Goal: Use online tool/utility: Utilize a website feature to perform a specific function

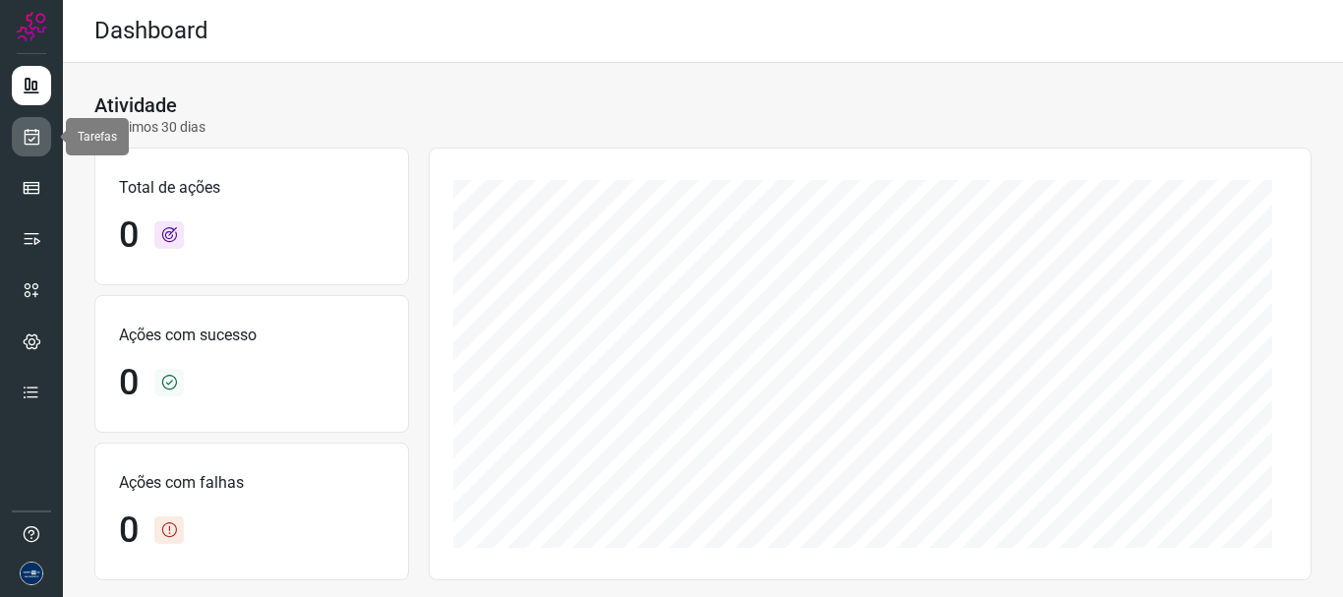
click at [32, 142] on icon at bounding box center [32, 137] width 21 height 20
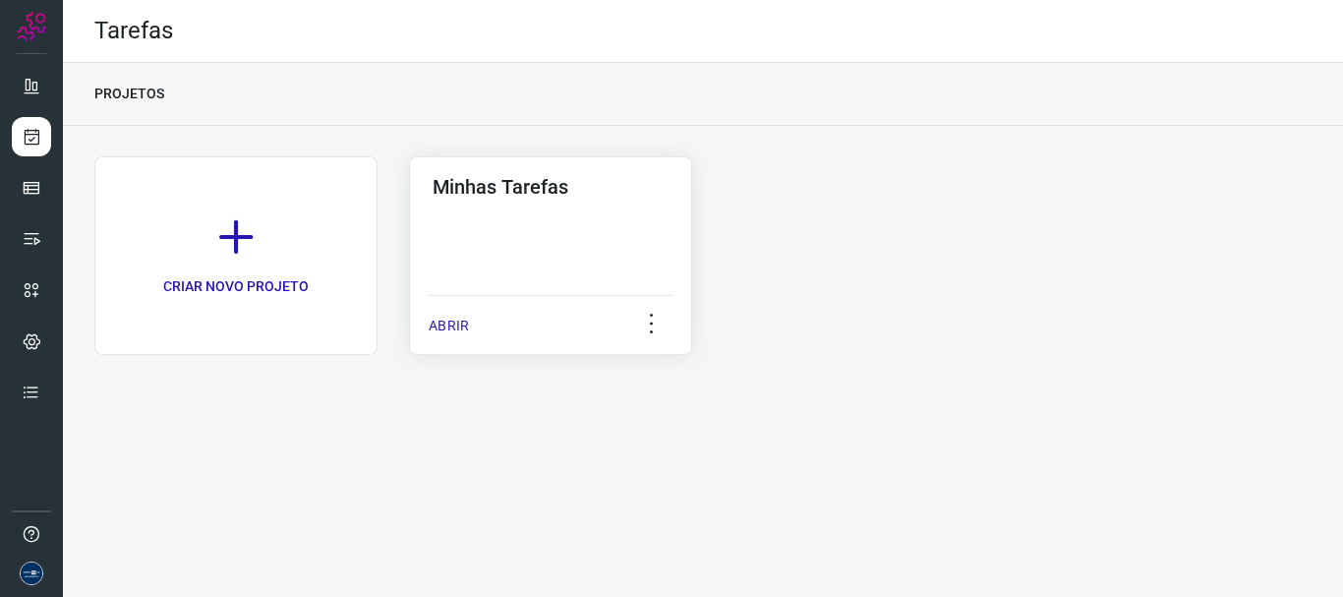
click at [471, 320] on div "ABRIR" at bounding box center [551, 319] width 244 height 49
click at [448, 317] on p "ABRIR" at bounding box center [449, 326] width 40 height 21
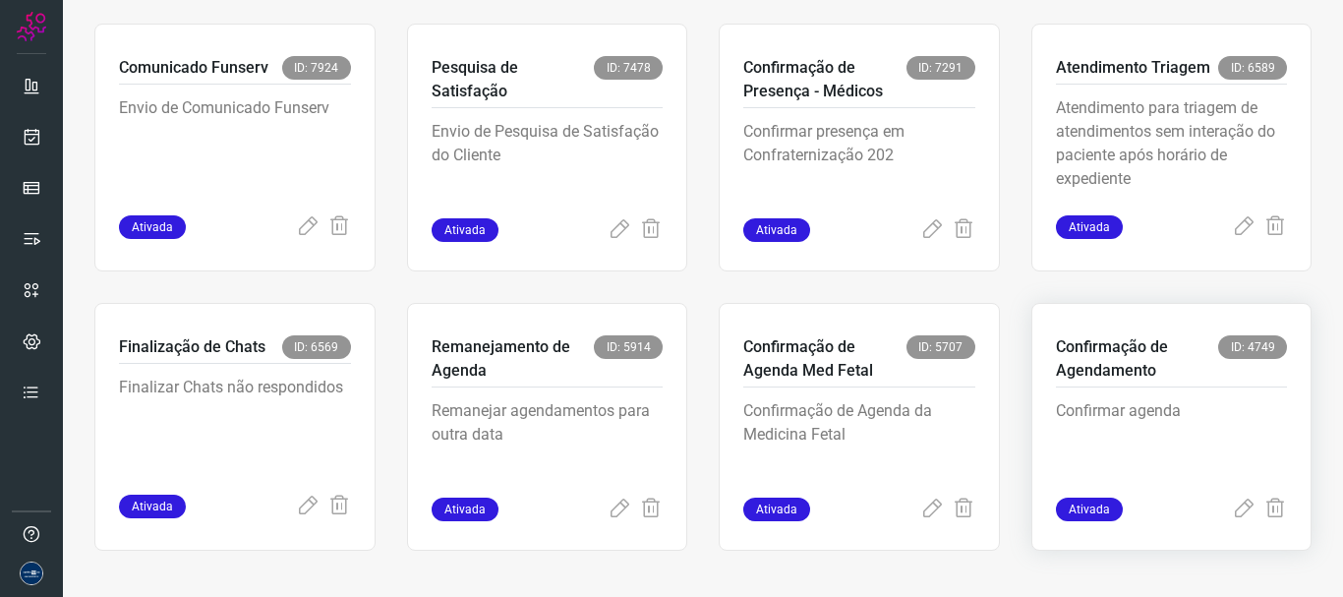
scroll to position [415, 0]
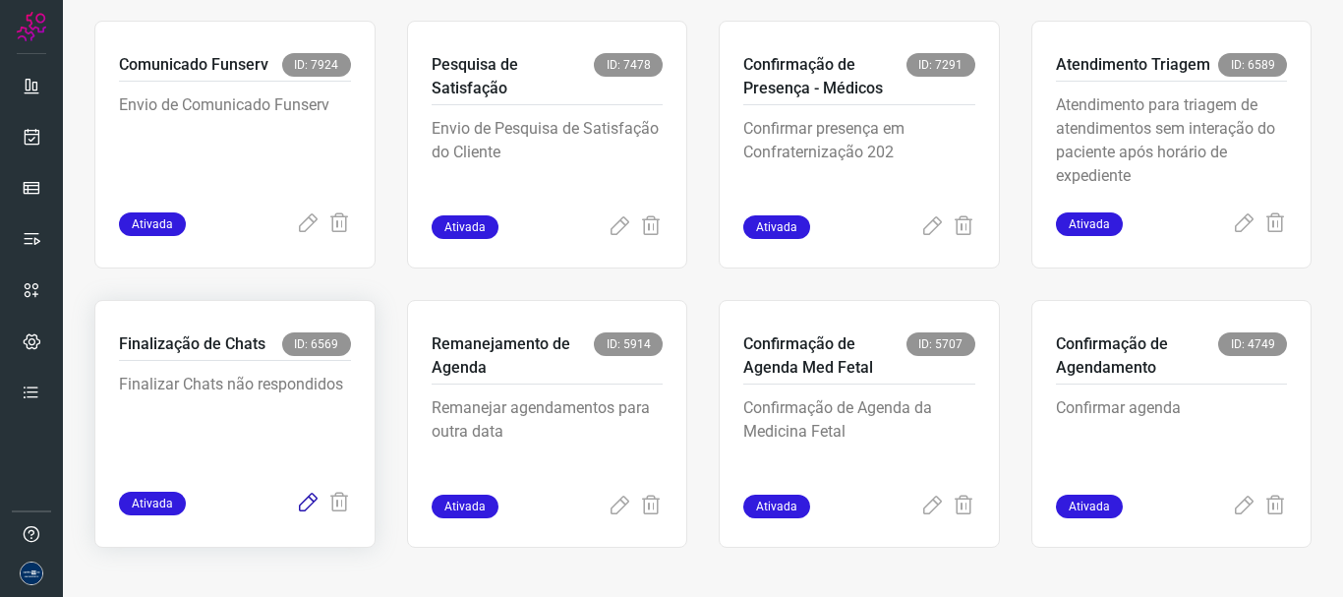
click at [305, 495] on icon at bounding box center [308, 504] width 24 height 24
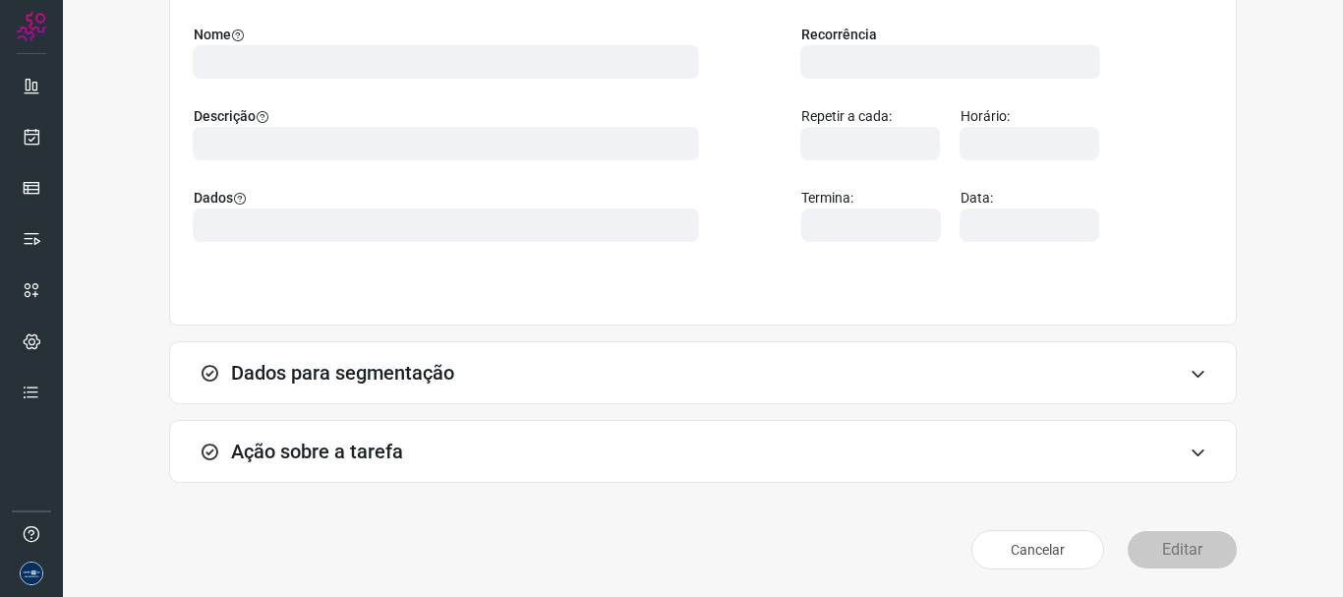
scroll to position [171, 0]
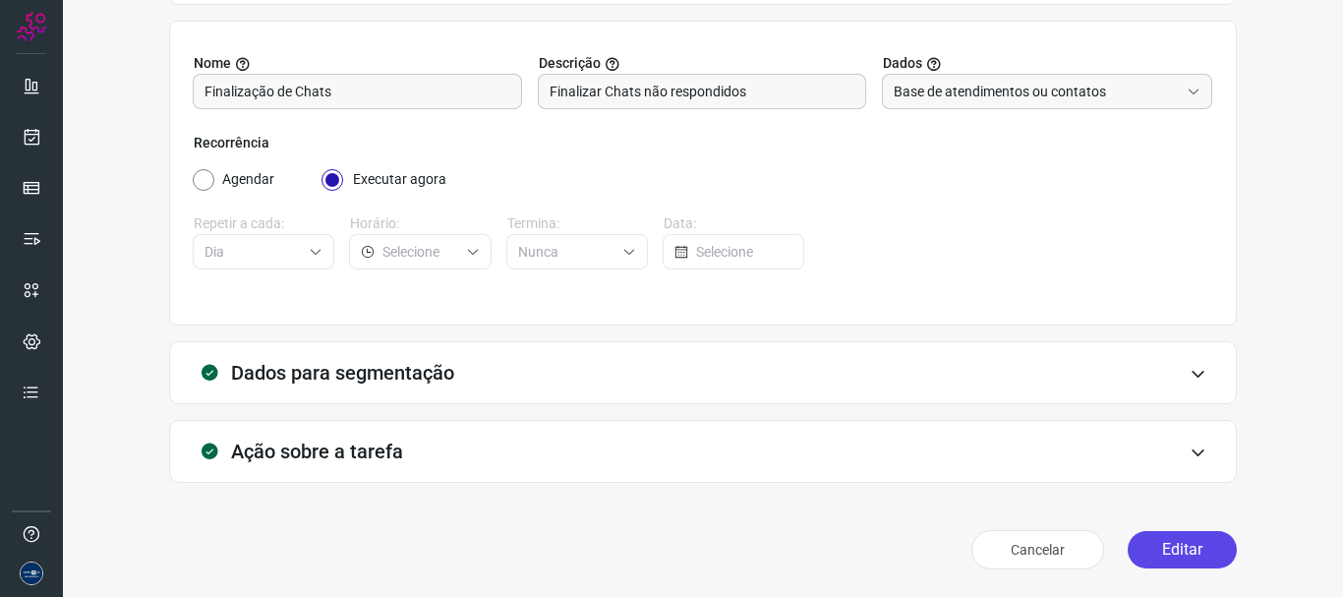
click at [1176, 534] on button "Editar" at bounding box center [1182, 549] width 109 height 37
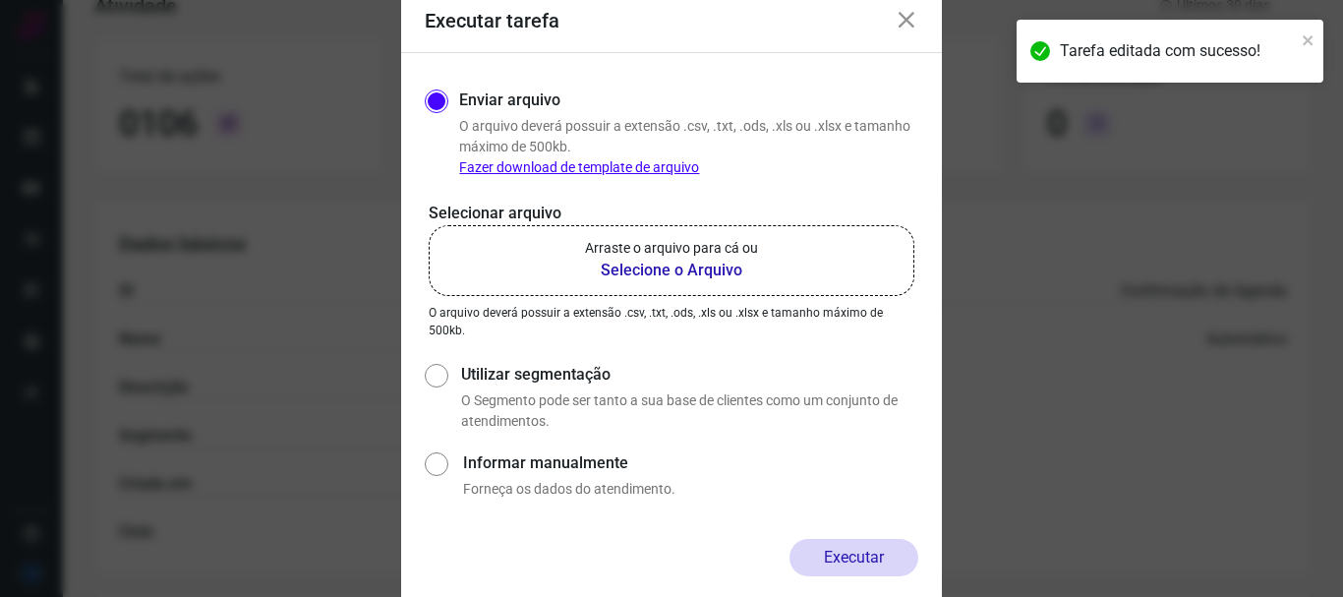
click at [450, 372] on div "Utilizar segmentação O Segmento pode ser tanto a sua base de clientes como um c…" at bounding box center [672, 395] width 494 height 73
click at [449, 379] on div "Utilizar segmentação O Segmento pode ser tanto a sua base de clientes como um c…" at bounding box center [672, 395] width 494 height 73
click at [435, 374] on input "Utilizar segmentação" at bounding box center [435, 395] width 21 height 73
radio input "true"
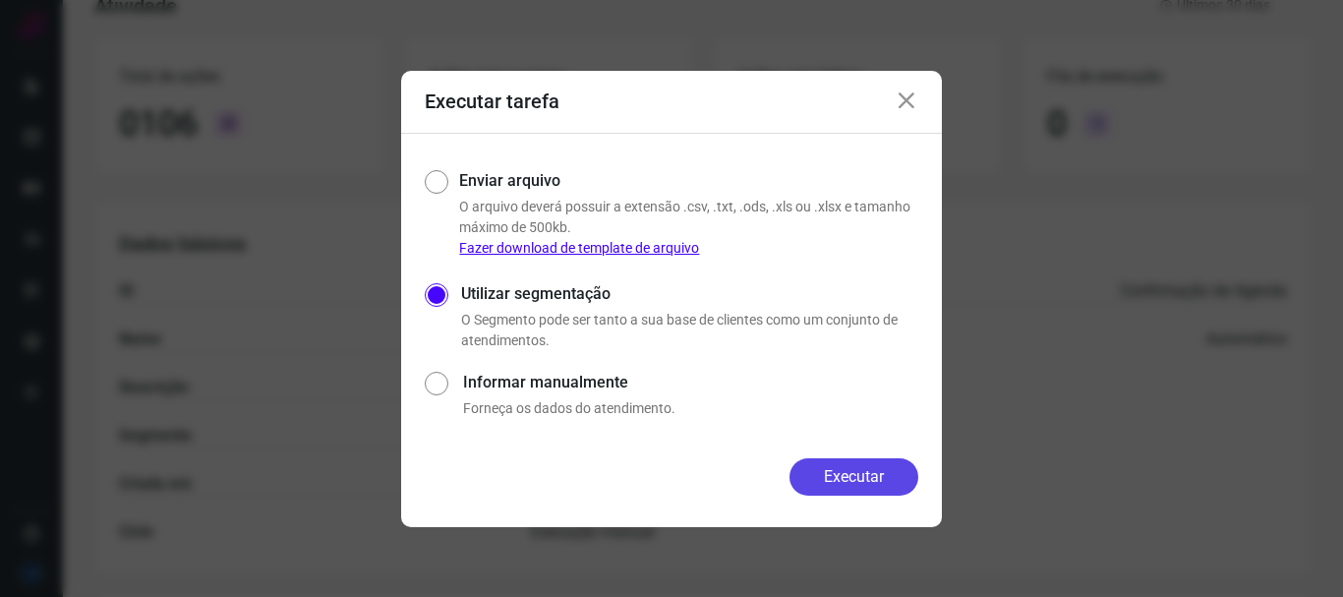
click at [895, 487] on button "Executar" at bounding box center [854, 476] width 129 height 37
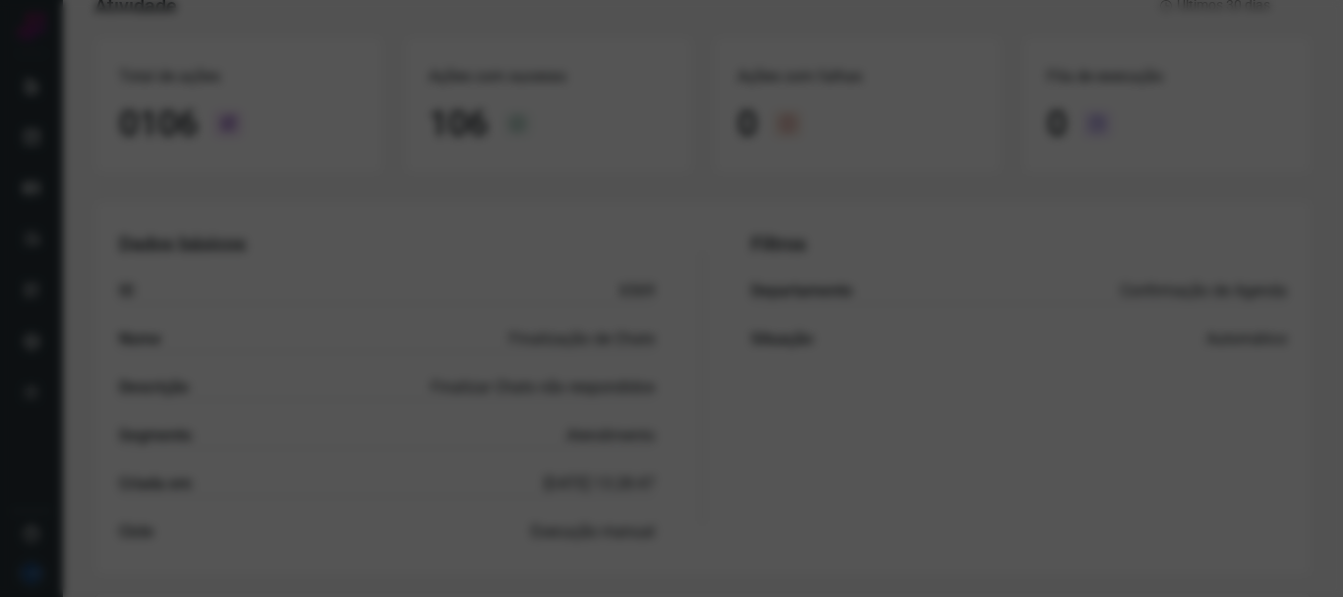
click at [933, 213] on div at bounding box center [671, 298] width 1343 height 597
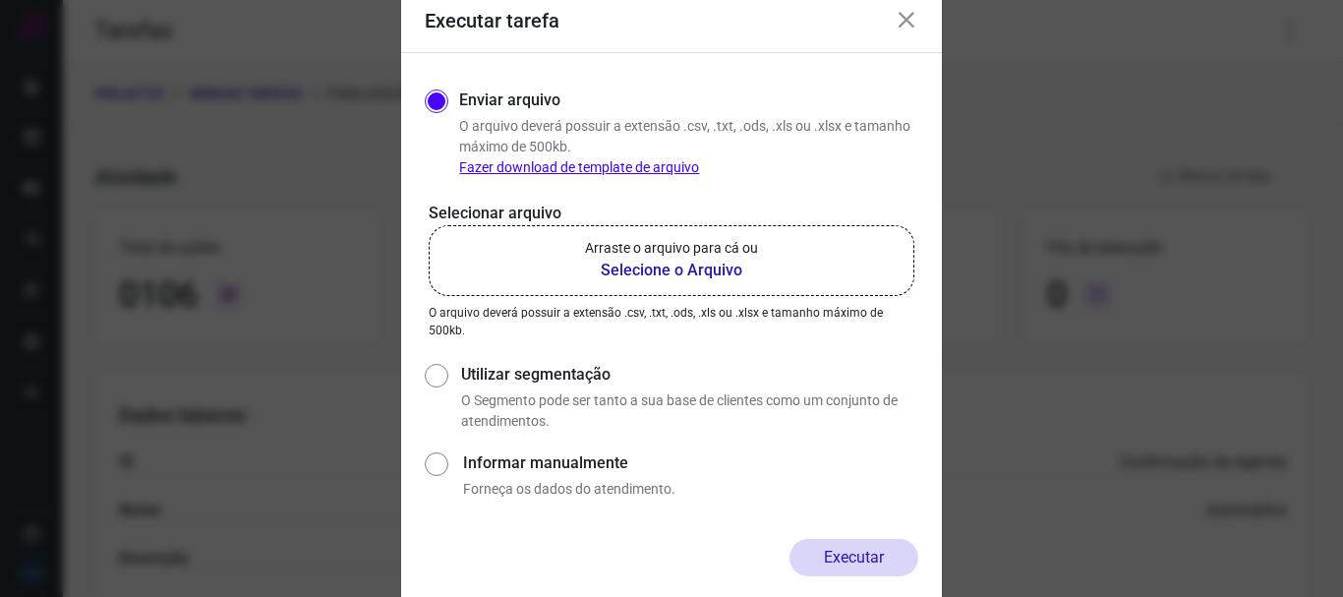
click at [907, 16] on icon at bounding box center [907, 21] width 24 height 24
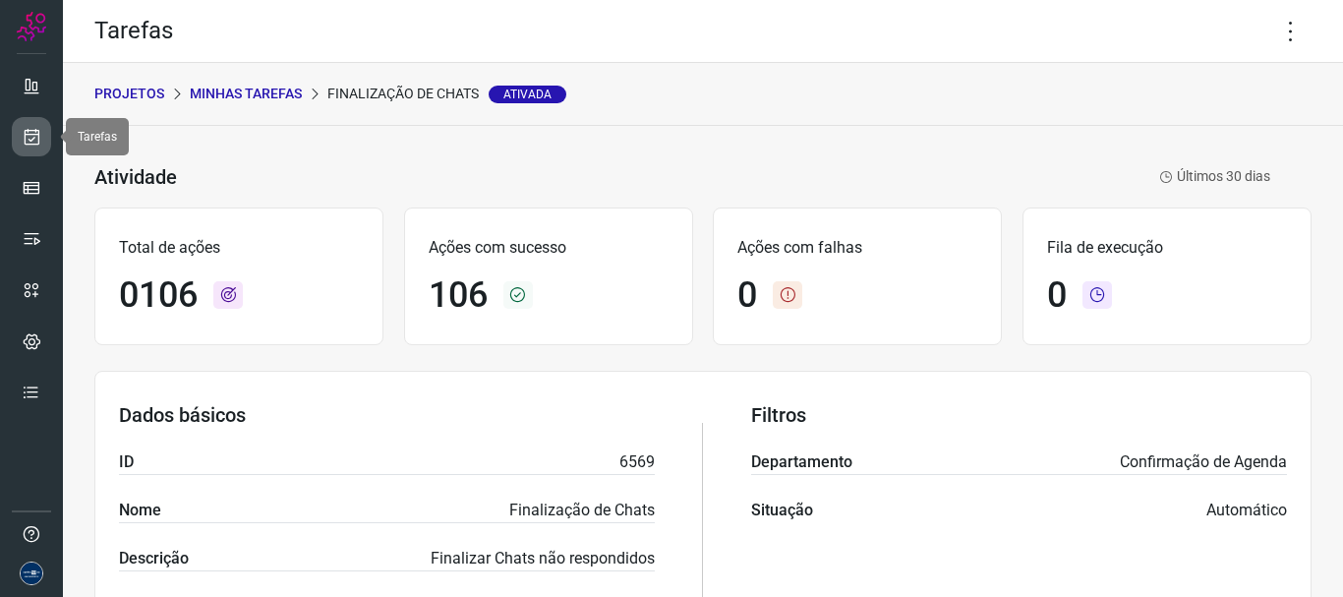
click at [24, 135] on icon at bounding box center [32, 137] width 21 height 20
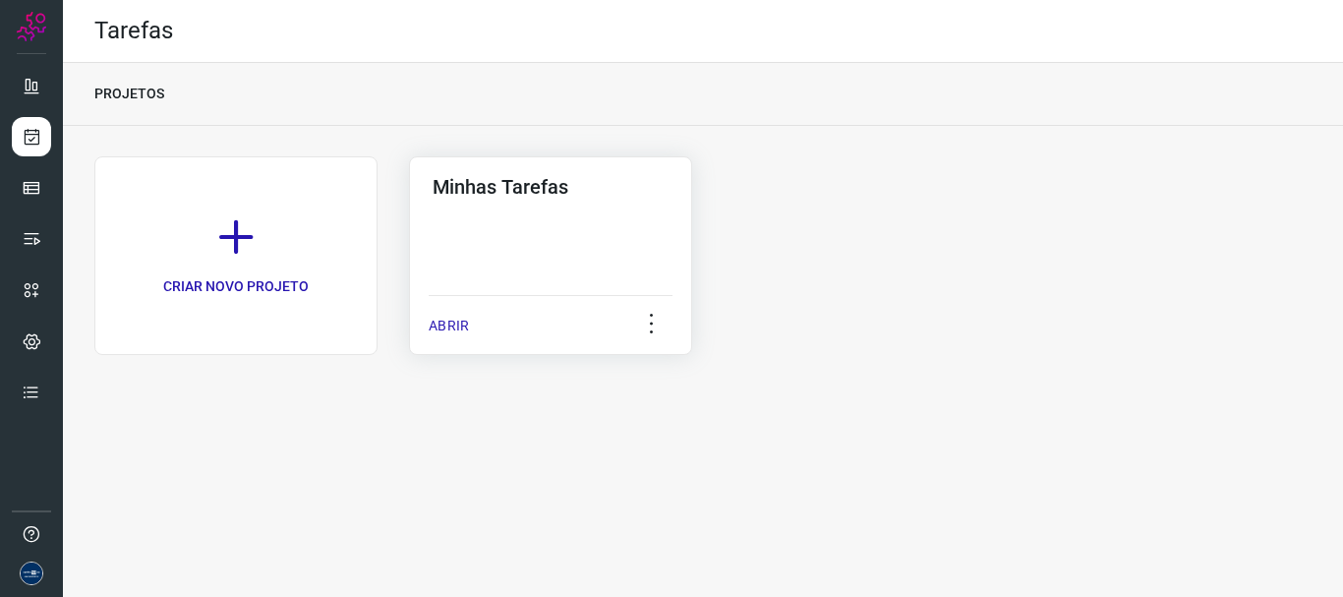
click at [468, 312] on div "ABRIR" at bounding box center [551, 319] width 244 height 49
click at [448, 322] on p "ABRIR" at bounding box center [449, 326] width 40 height 21
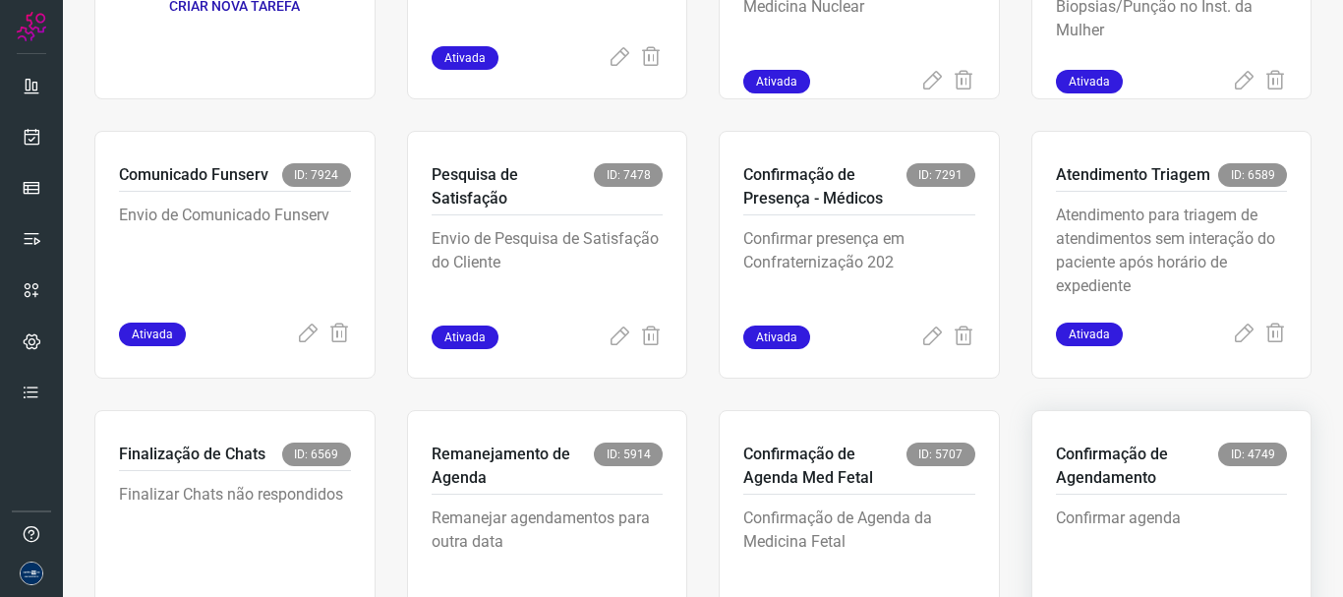
scroll to position [415, 0]
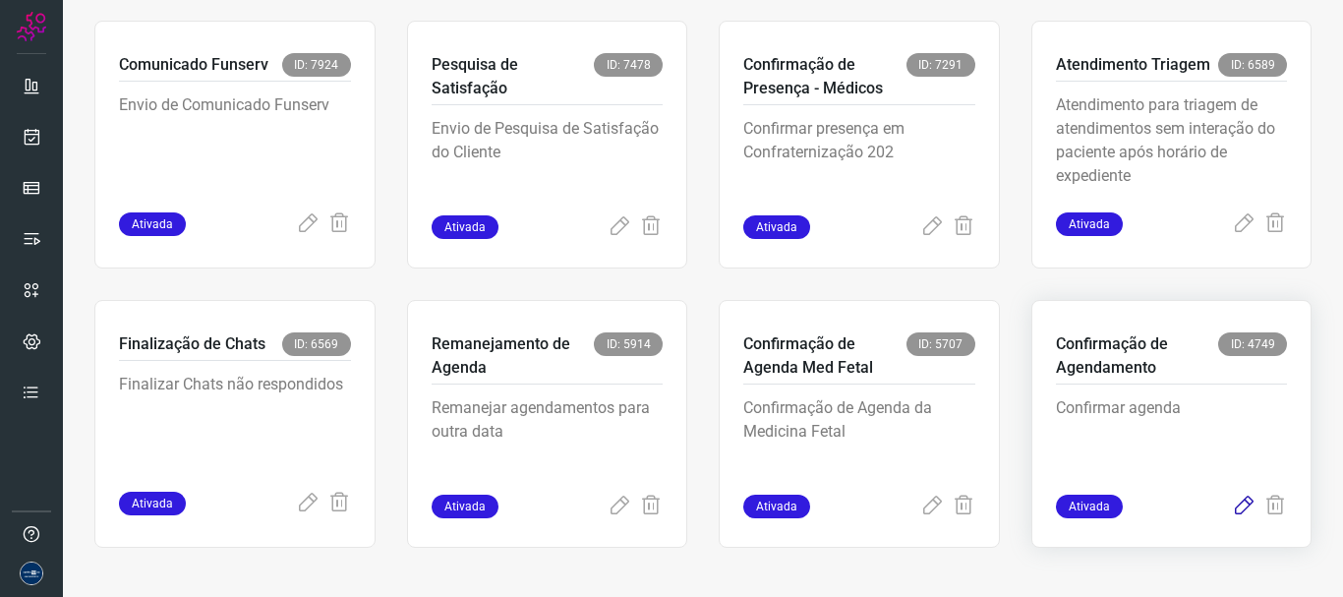
click at [1232, 513] on icon at bounding box center [1244, 507] width 24 height 24
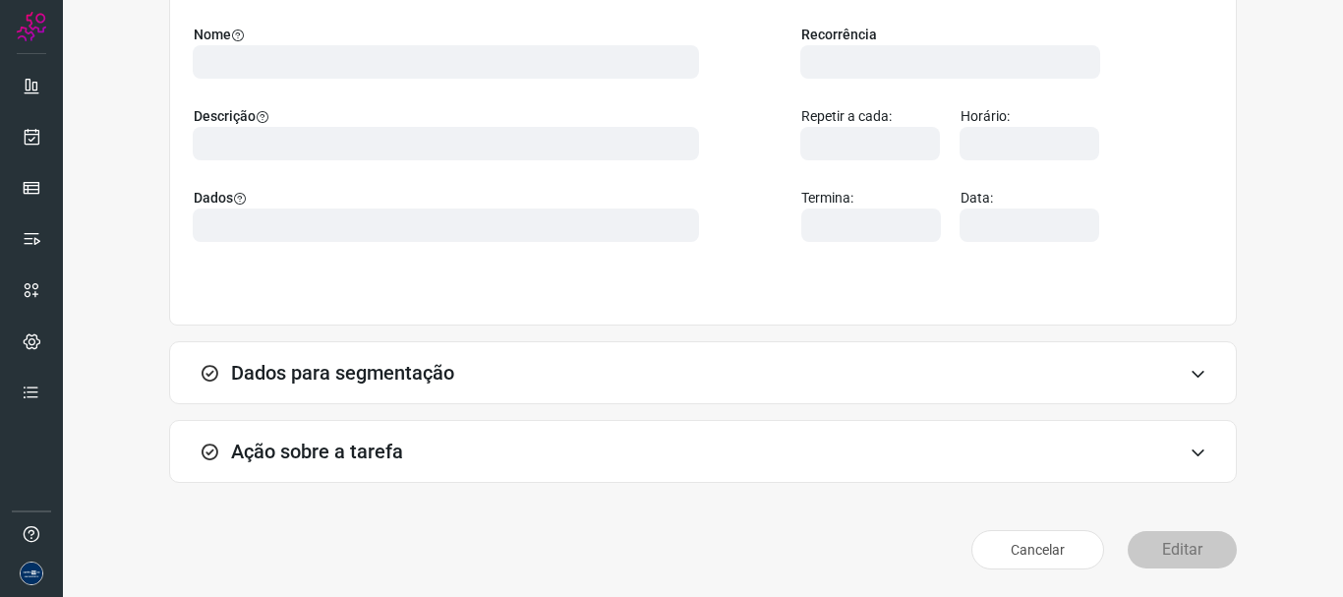
scroll to position [171, 0]
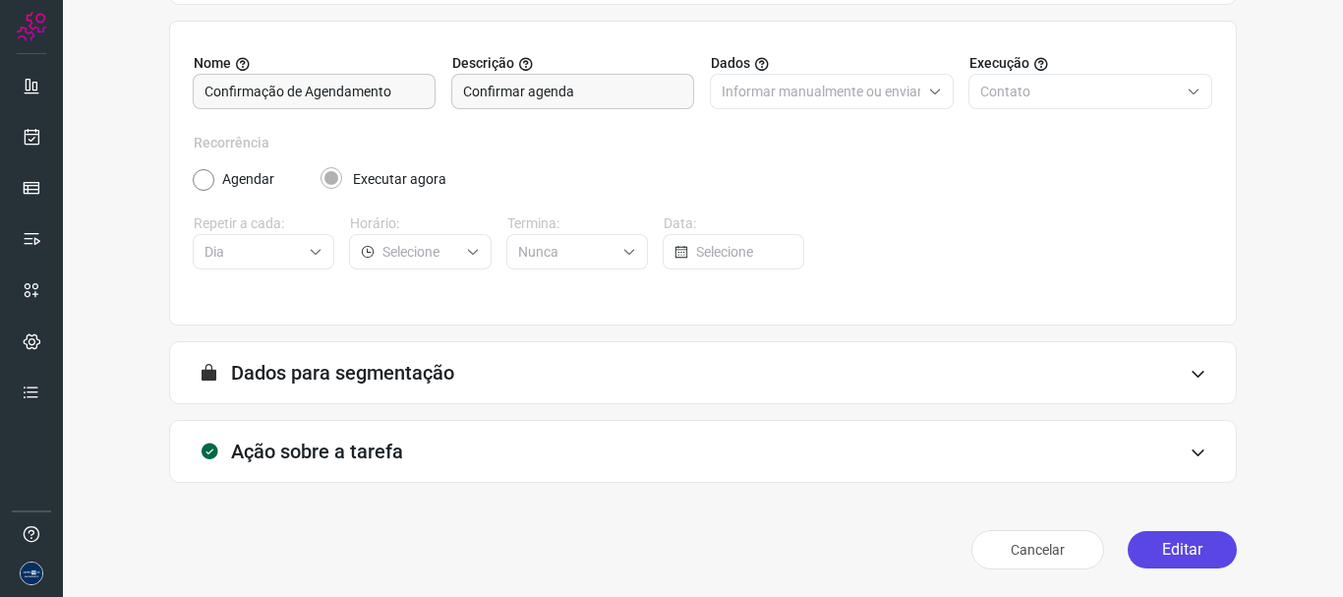
click at [1177, 560] on button "Editar" at bounding box center [1182, 549] width 109 height 37
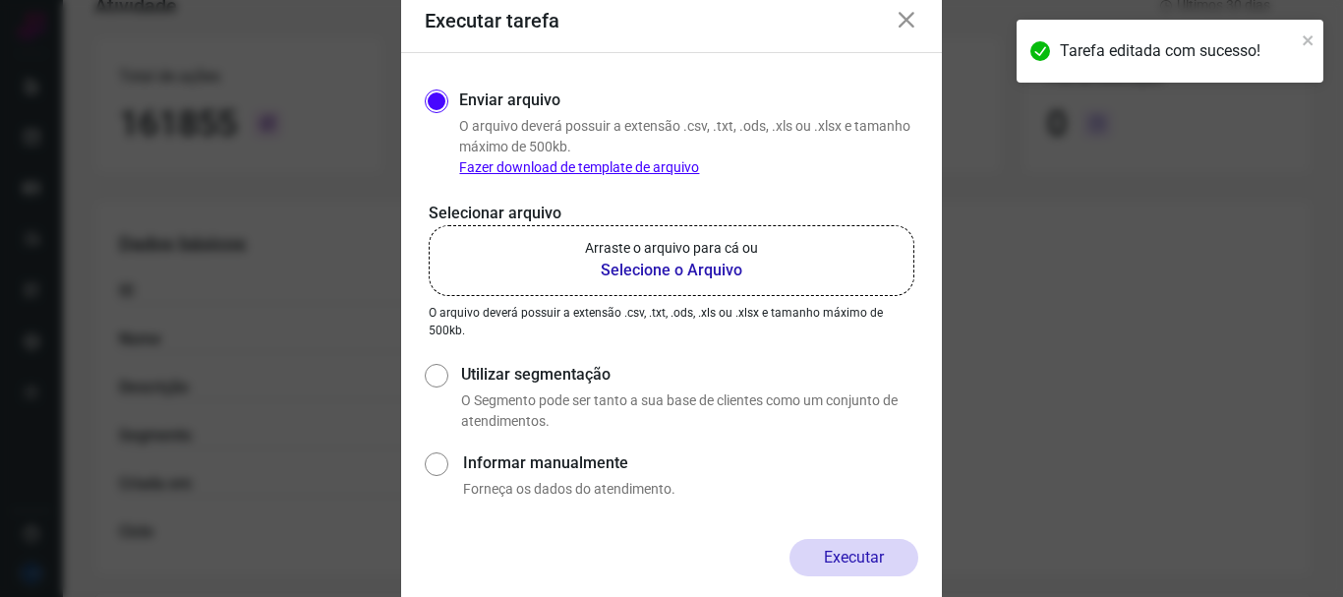
click at [740, 279] on b "Selecione o Arquivo" at bounding box center [671, 271] width 173 height 24
click at [0, 0] on input "Arraste o arquivo para cá ou Selecione o Arquivo" at bounding box center [0, 0] width 0 height 0
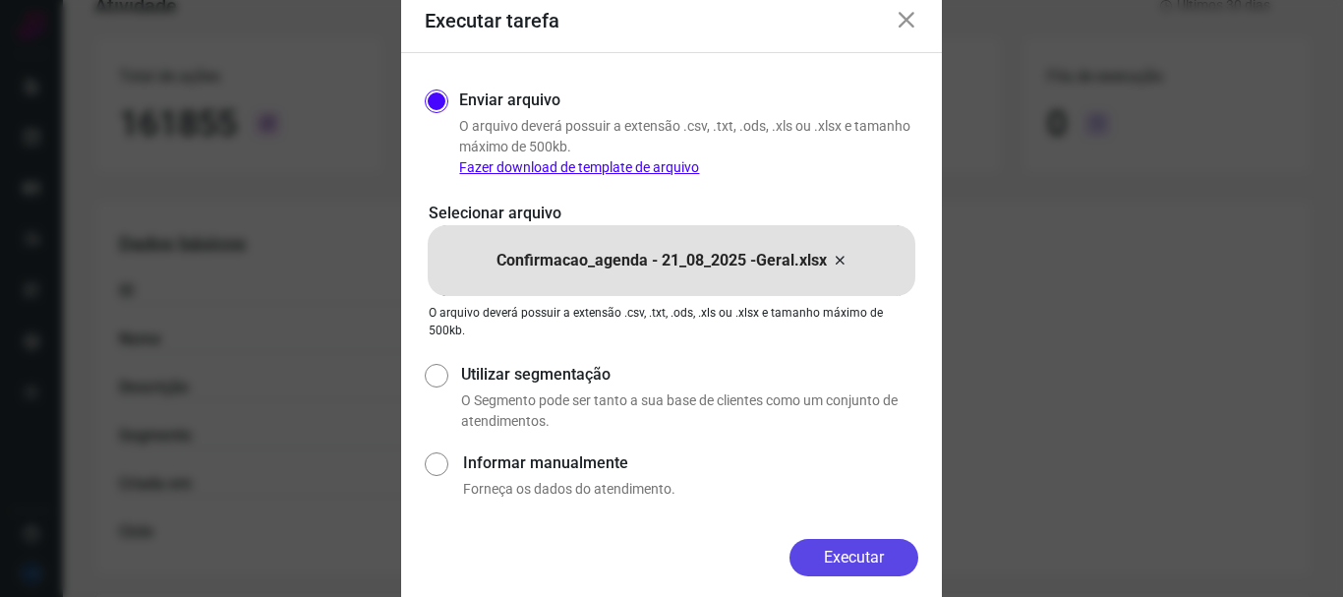
click at [882, 554] on button "Executar" at bounding box center [854, 557] width 129 height 37
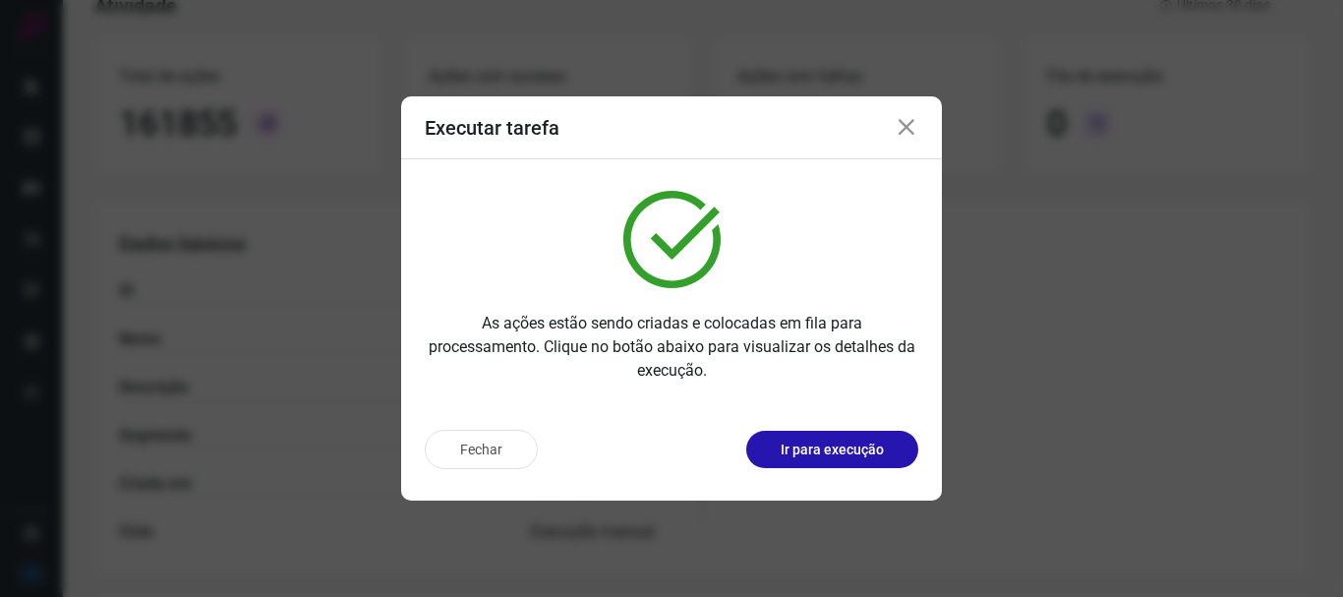
click at [912, 131] on icon at bounding box center [907, 128] width 24 height 24
